Goal: Find specific page/section: Find specific page/section

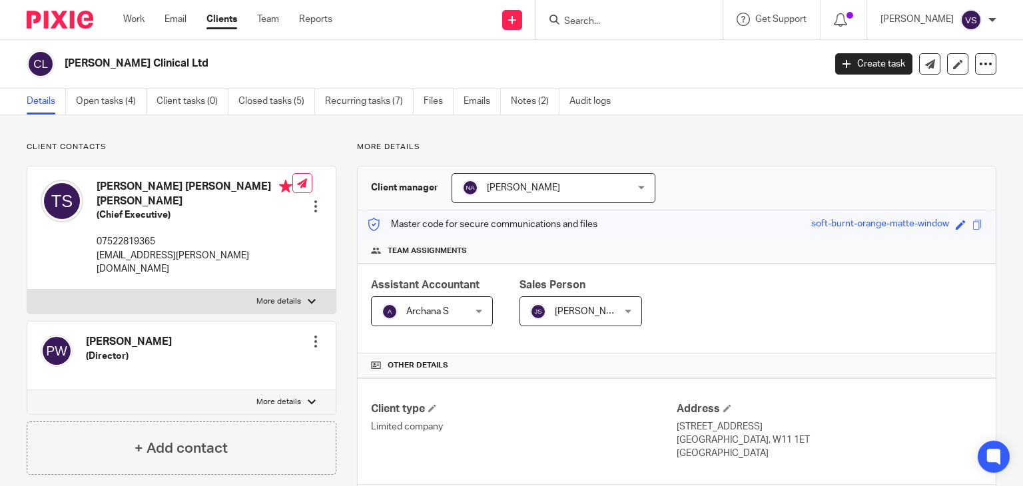
click at [591, 25] on input "Search" at bounding box center [623, 22] width 120 height 12
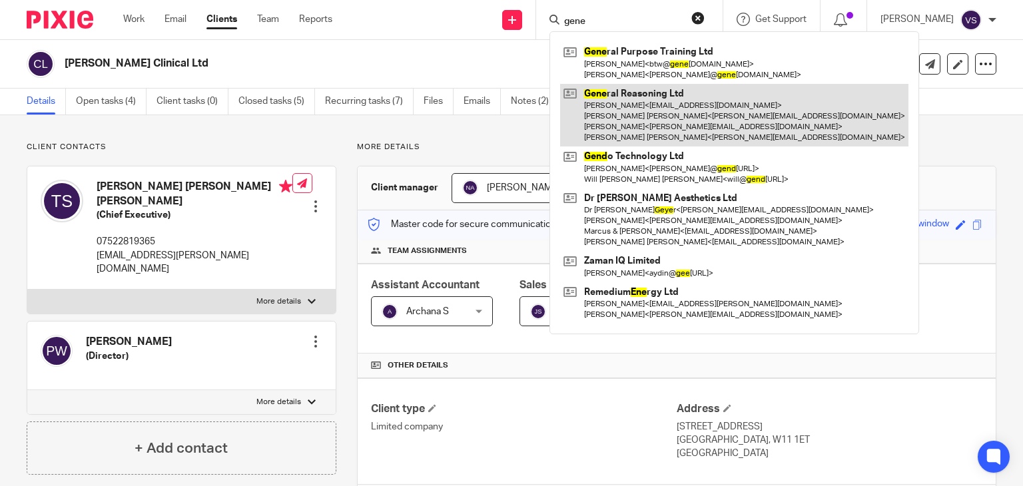
type input "gene"
click at [639, 97] on link at bounding box center [734, 115] width 348 height 63
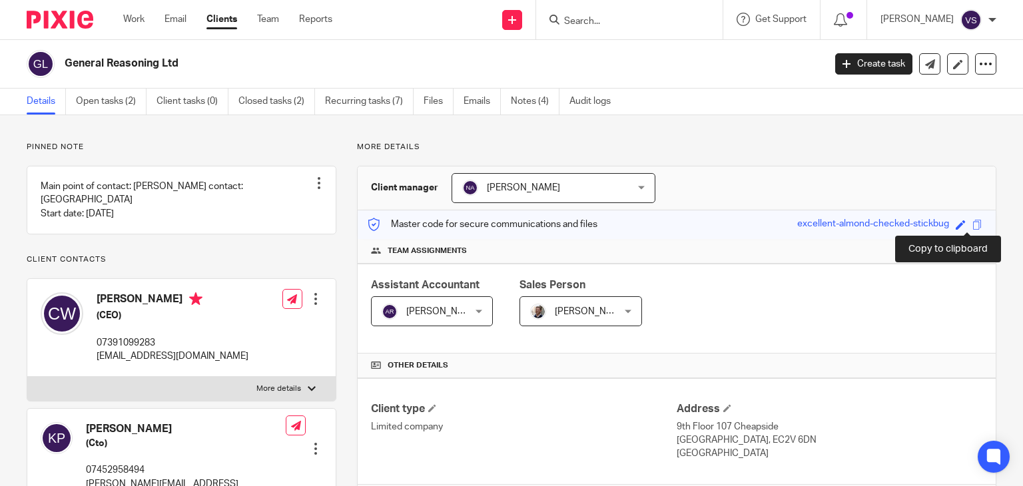
click at [972, 224] on span at bounding box center [977, 225] width 10 height 10
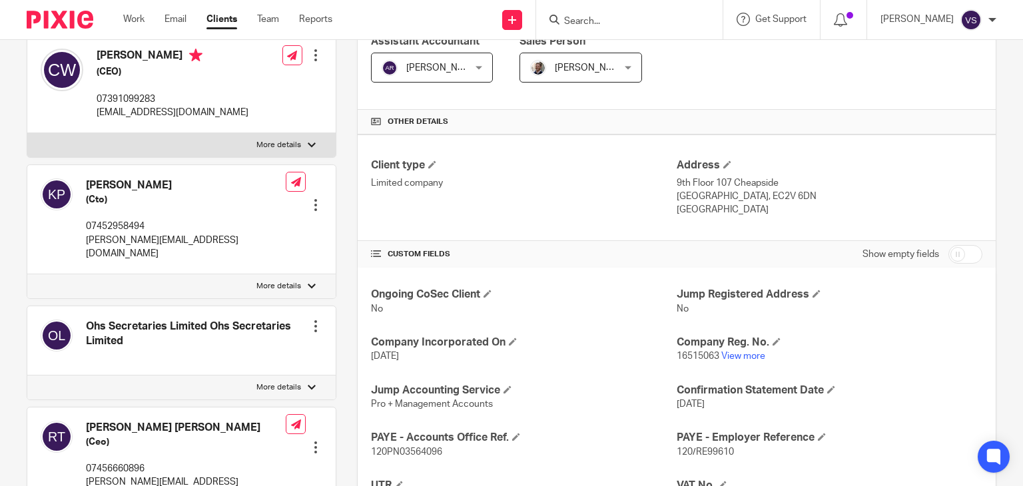
scroll to position [245, 0]
click at [751, 354] on link "View more" at bounding box center [743, 354] width 44 height 9
